Goal: Navigation & Orientation: Find specific page/section

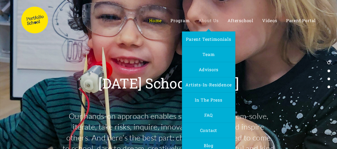
click at [218, 21] on span "About Us" at bounding box center [208, 21] width 20 height 6
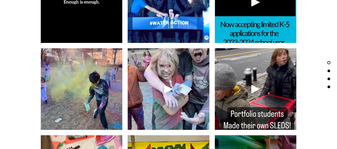
scroll to position [1093, 0]
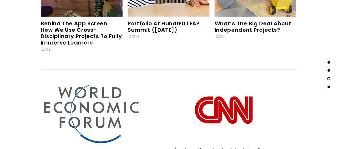
scroll to position [1733, 0]
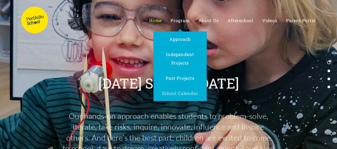
click at [190, 90] on span "School Calendar" at bounding box center [180, 93] width 36 height 6
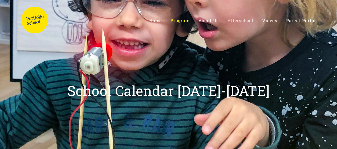
click at [239, 20] on span "Afterschool" at bounding box center [241, 21] width 26 height 6
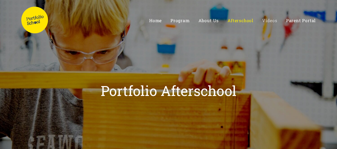
click at [272, 20] on span "Videos" at bounding box center [269, 21] width 15 height 6
click at [149, 21] on ul "Home Program Approach Independent Projects About Us" at bounding box center [213, 20] width 206 height 9
click at [157, 20] on span "Home" at bounding box center [155, 21] width 13 height 6
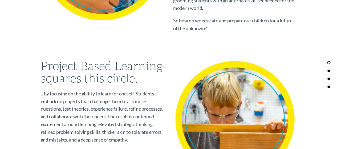
scroll to position [364, 0]
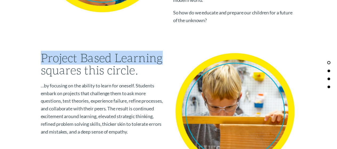
drag, startPoint x: 43, startPoint y: 55, endPoint x: 162, endPoint y: 59, distance: 119.0
click at [162, 59] on h1 "Project Based Learning squares this circle." at bounding box center [169, 63] width 256 height 25
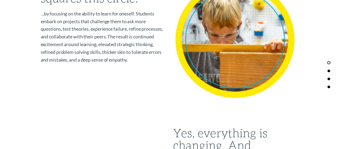
scroll to position [444, 0]
